Goal: Task Accomplishment & Management: Complete application form

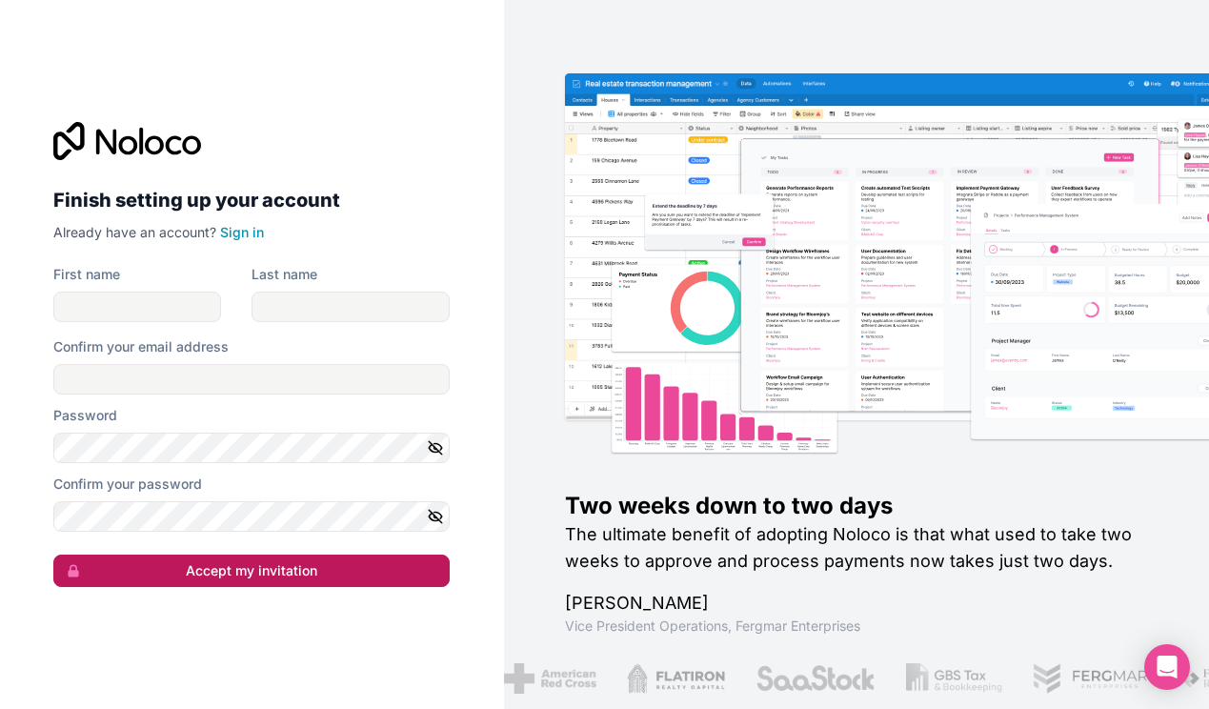
click at [255, 577] on button "Accept my invitation" at bounding box center [251, 570] width 396 height 32
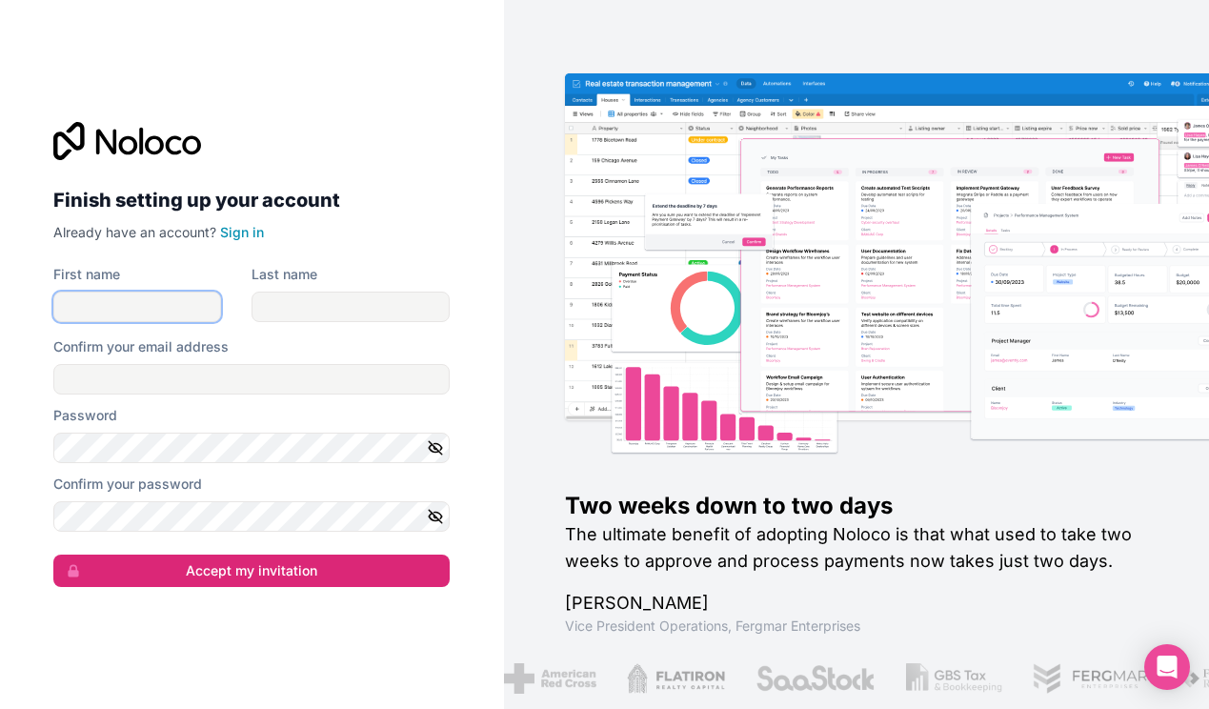
click at [146, 312] on input "First name" at bounding box center [137, 307] width 168 height 30
click at [239, 235] on link "Sign in" at bounding box center [242, 232] width 44 height 16
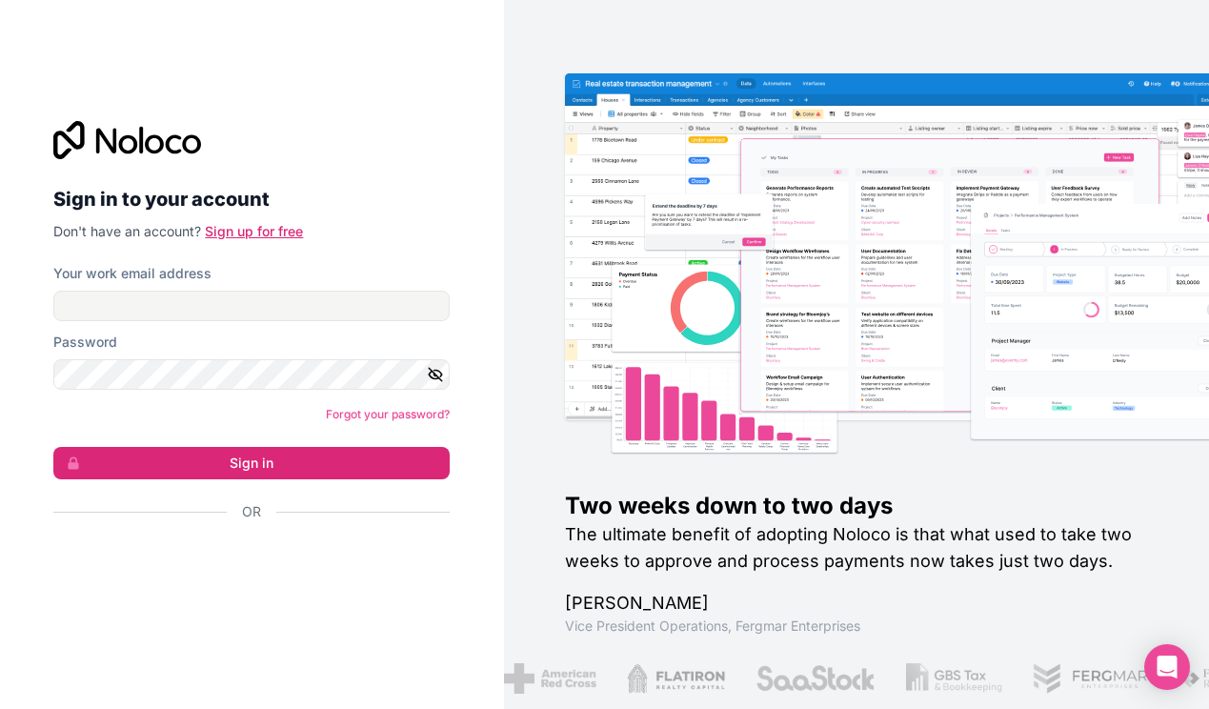
click at [239, 235] on link "Sign up for free" at bounding box center [254, 231] width 98 height 16
